Goal: Check status

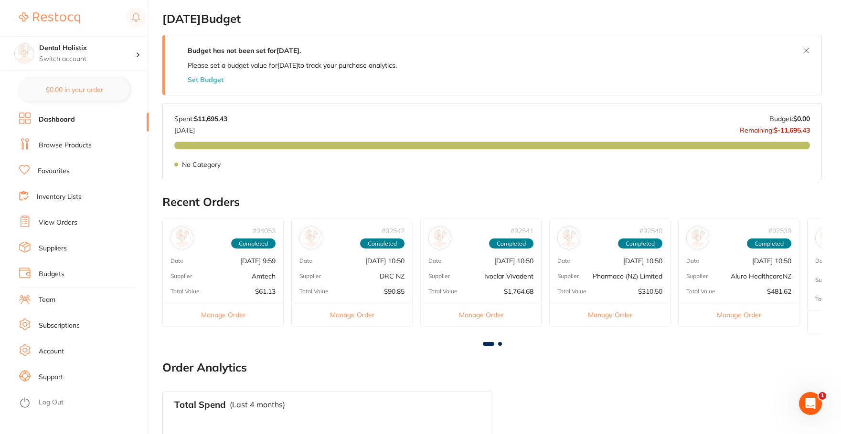
scroll to position [48, 0]
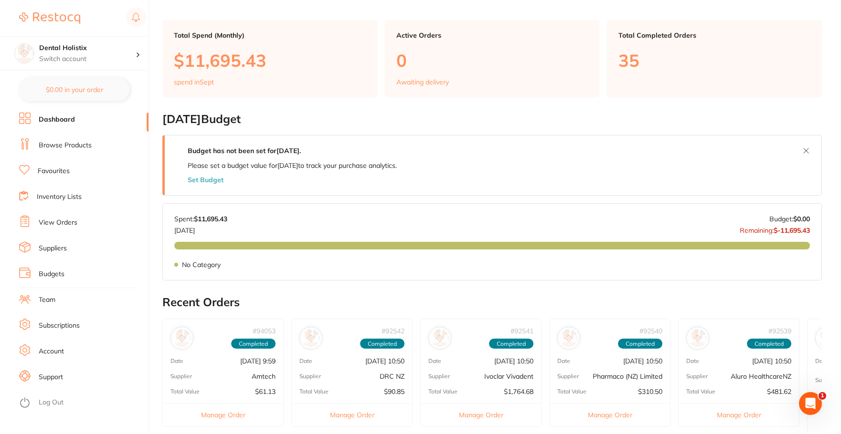
click at [56, 225] on link "View Orders" at bounding box center [58, 223] width 39 height 10
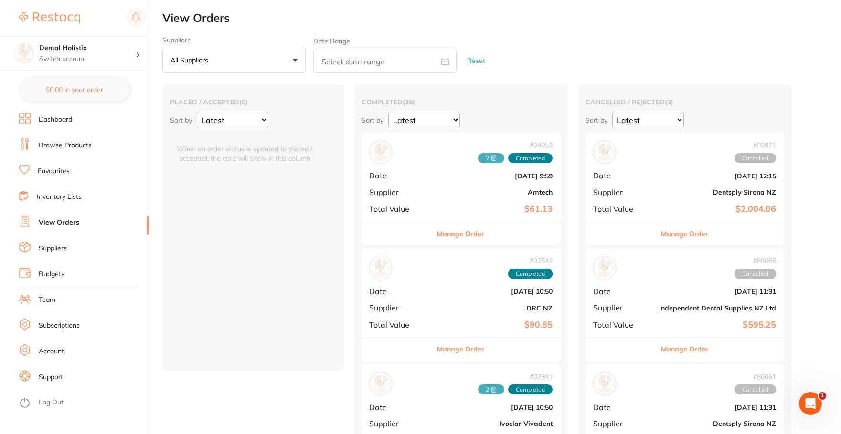
click at [463, 202] on div "# 94053 2 Completed Date [DATE] 9:59 Supplier Amtech Total Value $61.13" at bounding box center [460, 177] width 199 height 88
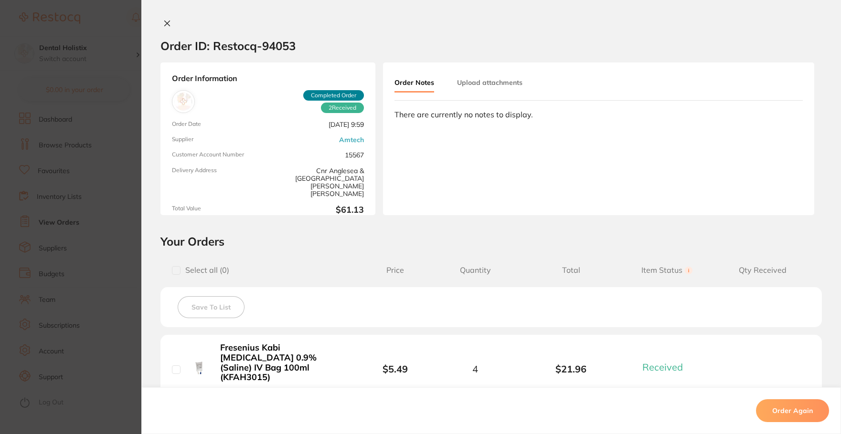
click at [478, 79] on button "Upload attachments" at bounding box center [489, 82] width 65 height 17
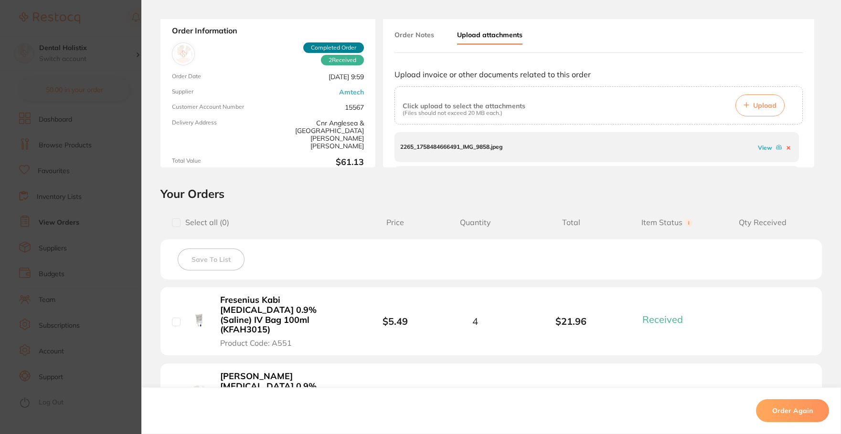
click at [762, 150] on link "View" at bounding box center [765, 147] width 14 height 7
click at [125, 95] on section "Order ID: Restocq- 94053 Order Information 2 Received Completed Order Order Dat…" at bounding box center [420, 217] width 841 height 434
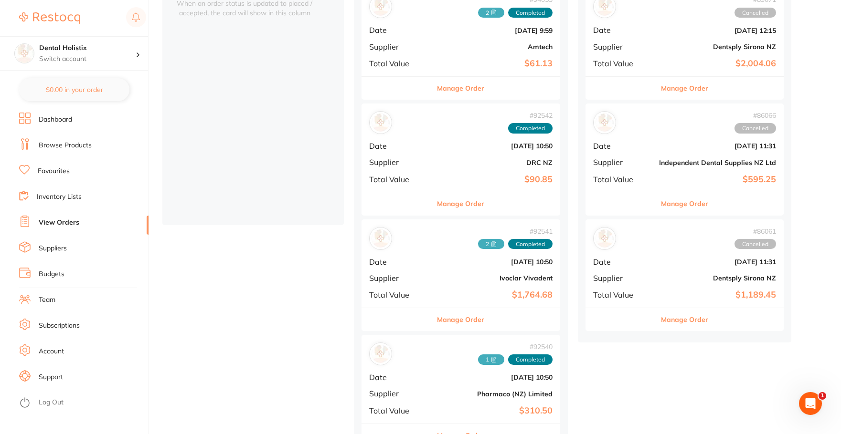
scroll to position [143, 0]
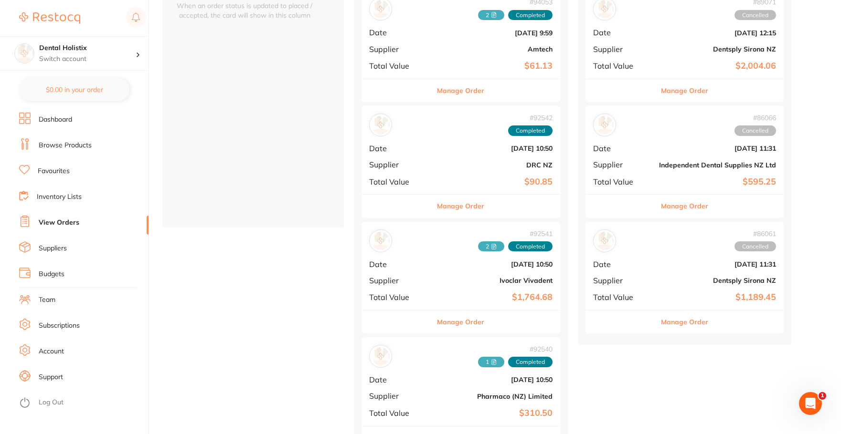
click at [403, 149] on span "Date" at bounding box center [398, 148] width 59 height 9
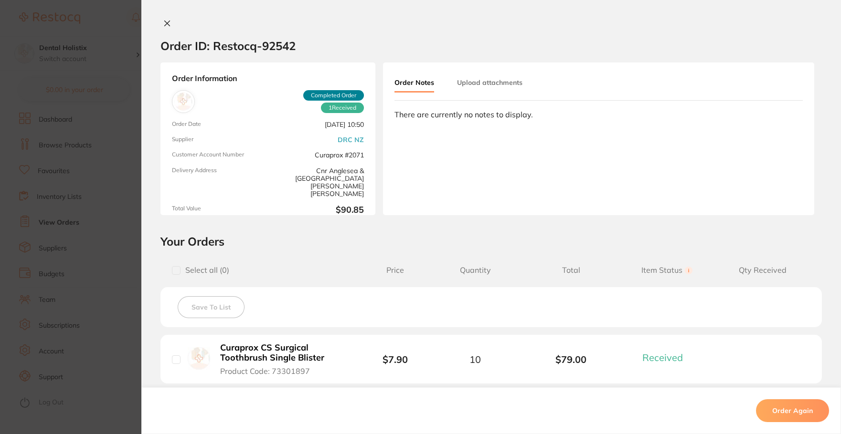
click at [501, 85] on button "Upload attachments" at bounding box center [489, 82] width 65 height 17
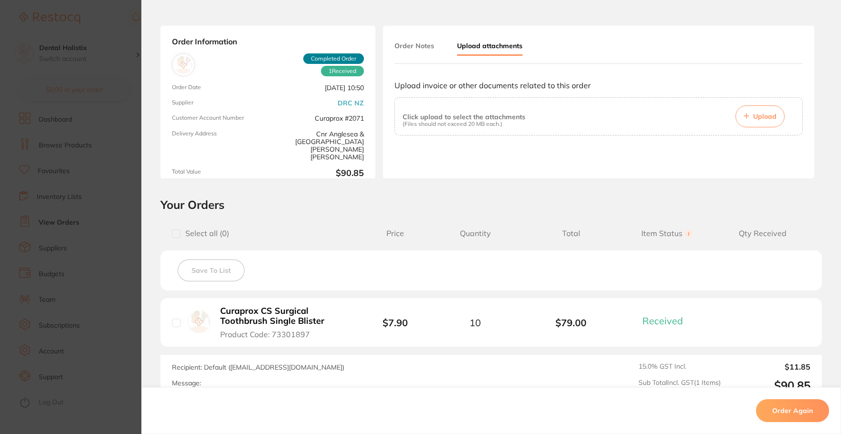
scroll to position [95, 0]
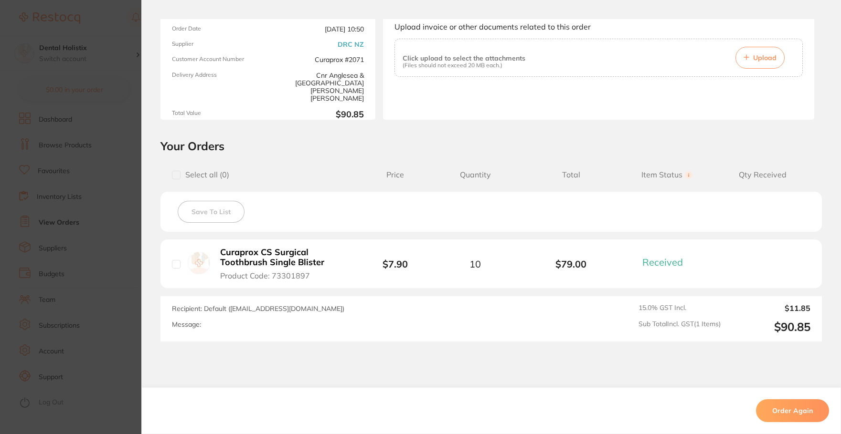
click at [66, 140] on section "Order ID: Restocq- 92542 Order Information 1 Received Completed Order Order Dat…" at bounding box center [420, 217] width 841 height 434
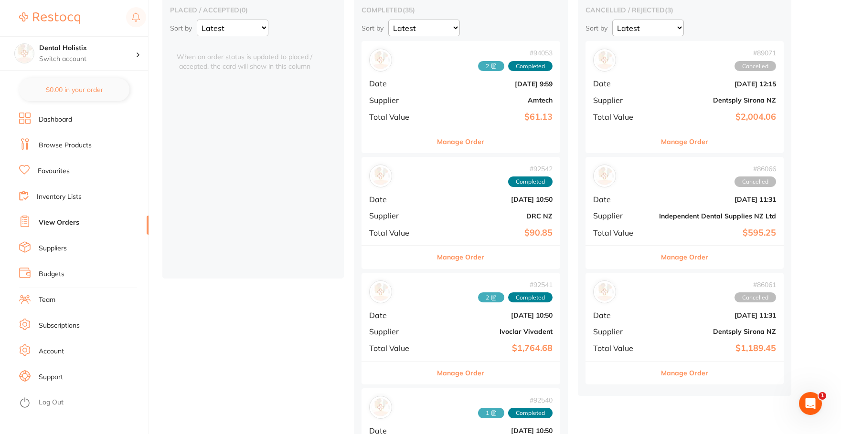
scroll to position [95, 0]
